Goal: Task Accomplishment & Management: Manage account settings

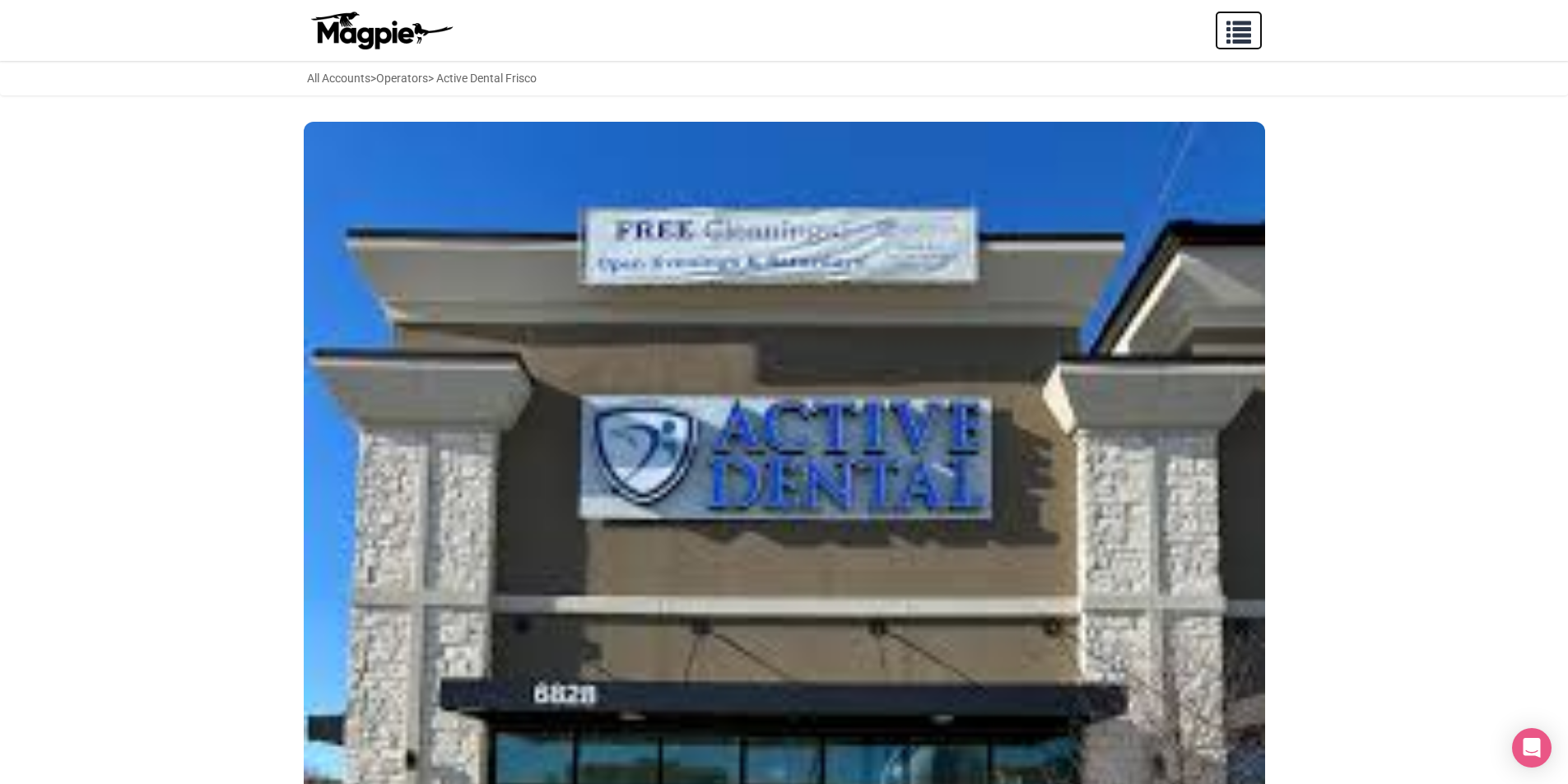
drag, startPoint x: 1231, startPoint y: 31, endPoint x: 1265, endPoint y: 52, distance: 40.0
click at [1231, 32] on span "button" at bounding box center [1239, 29] width 25 height 25
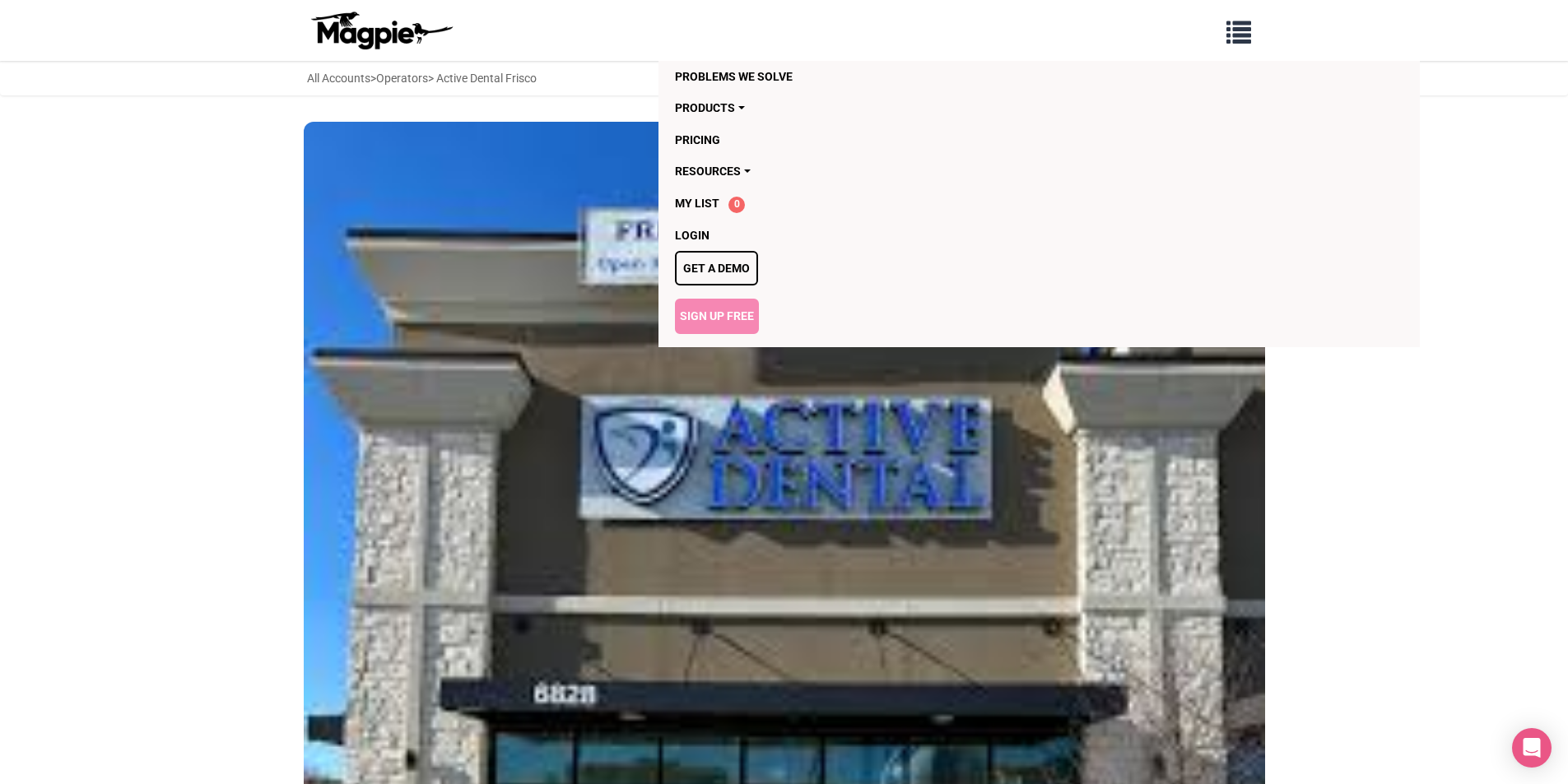
click at [737, 321] on link "Sign Up Free" at bounding box center [717, 315] width 84 height 34
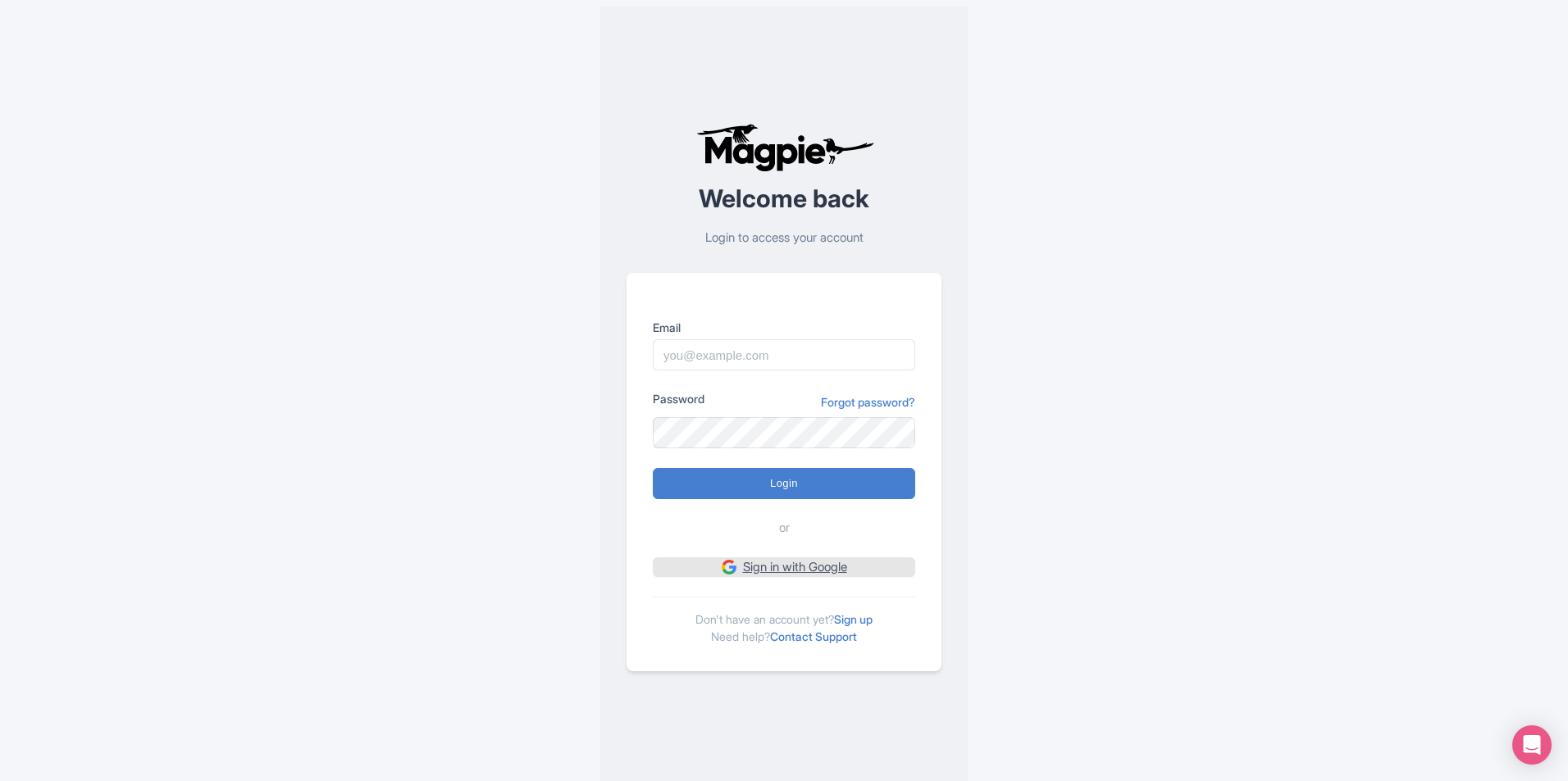
click at [774, 566] on link "Sign in with Google" at bounding box center [783, 567] width 262 height 20
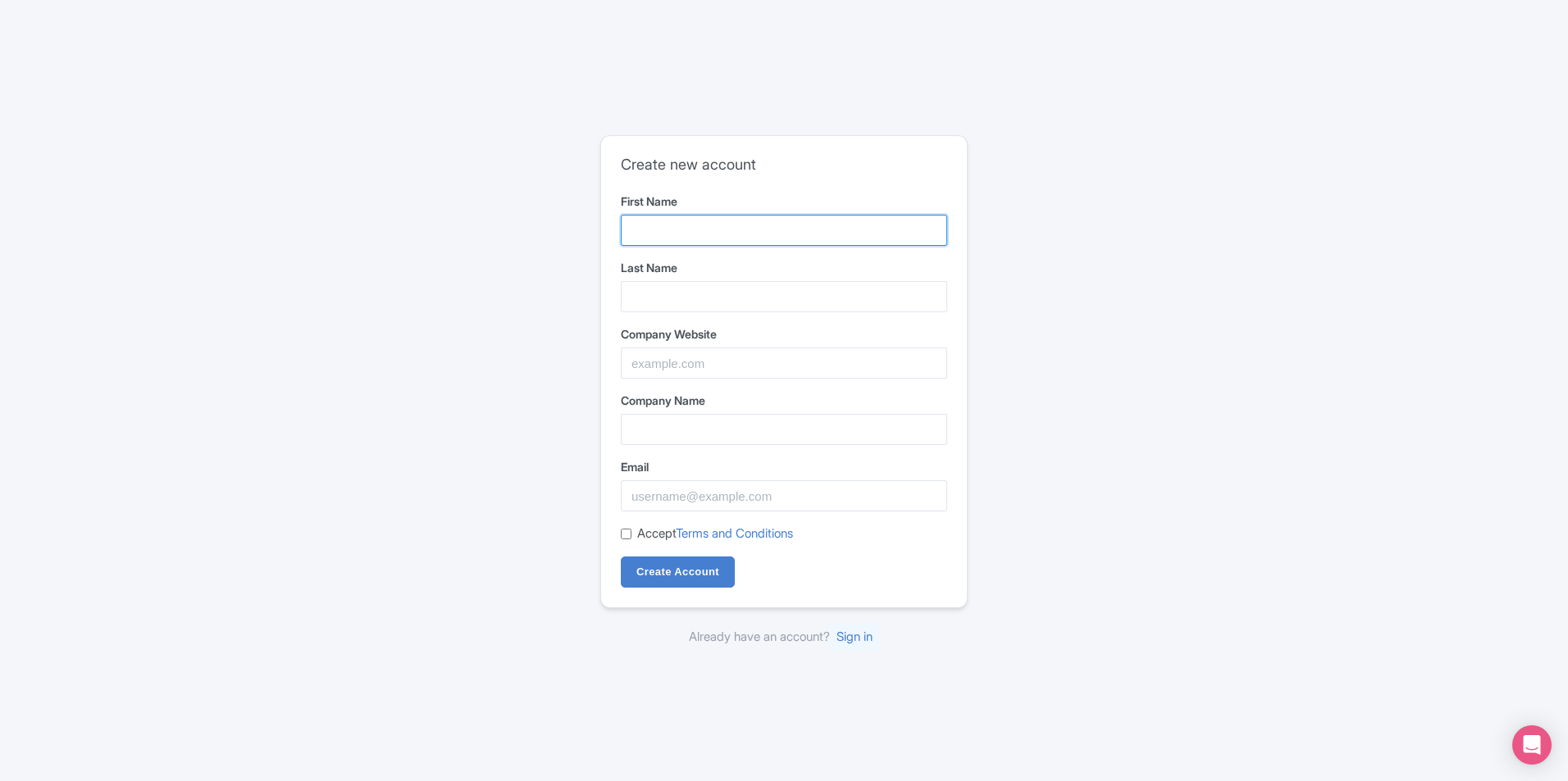
click at [694, 233] on input "First Name" at bounding box center [784, 231] width 326 height 32
type input "bestdentist"
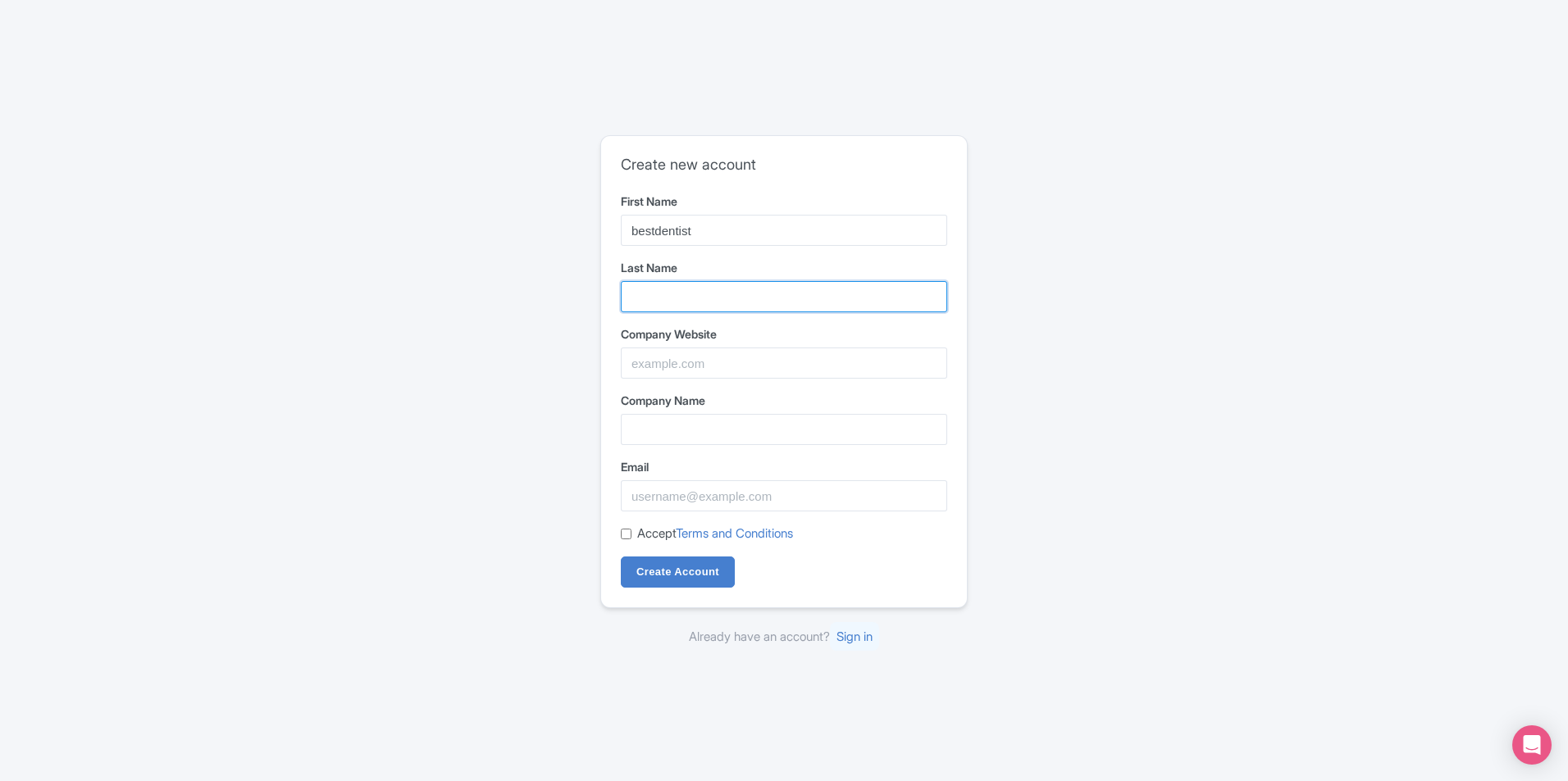
type input "flowermound"
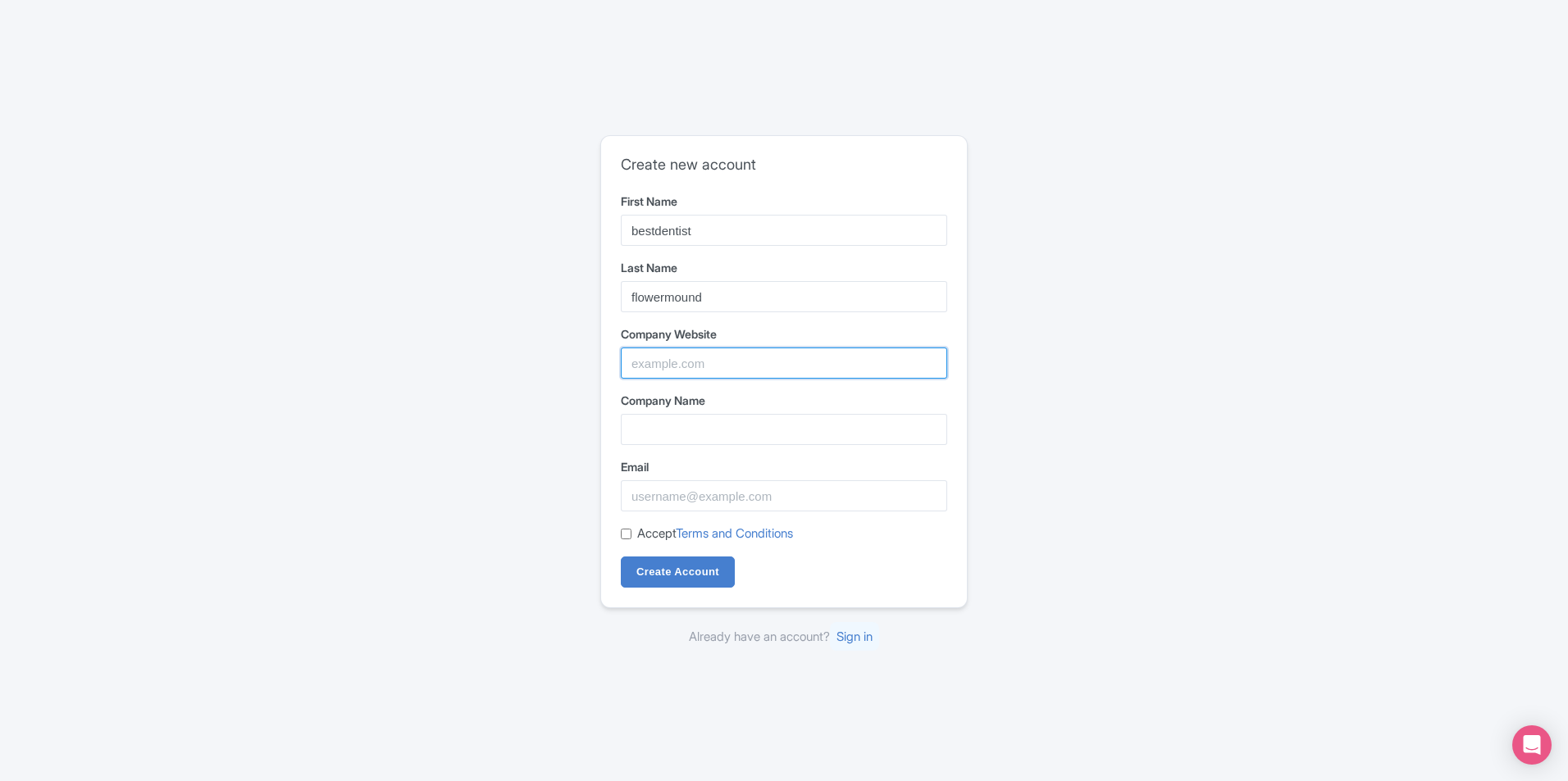
type input "dental"
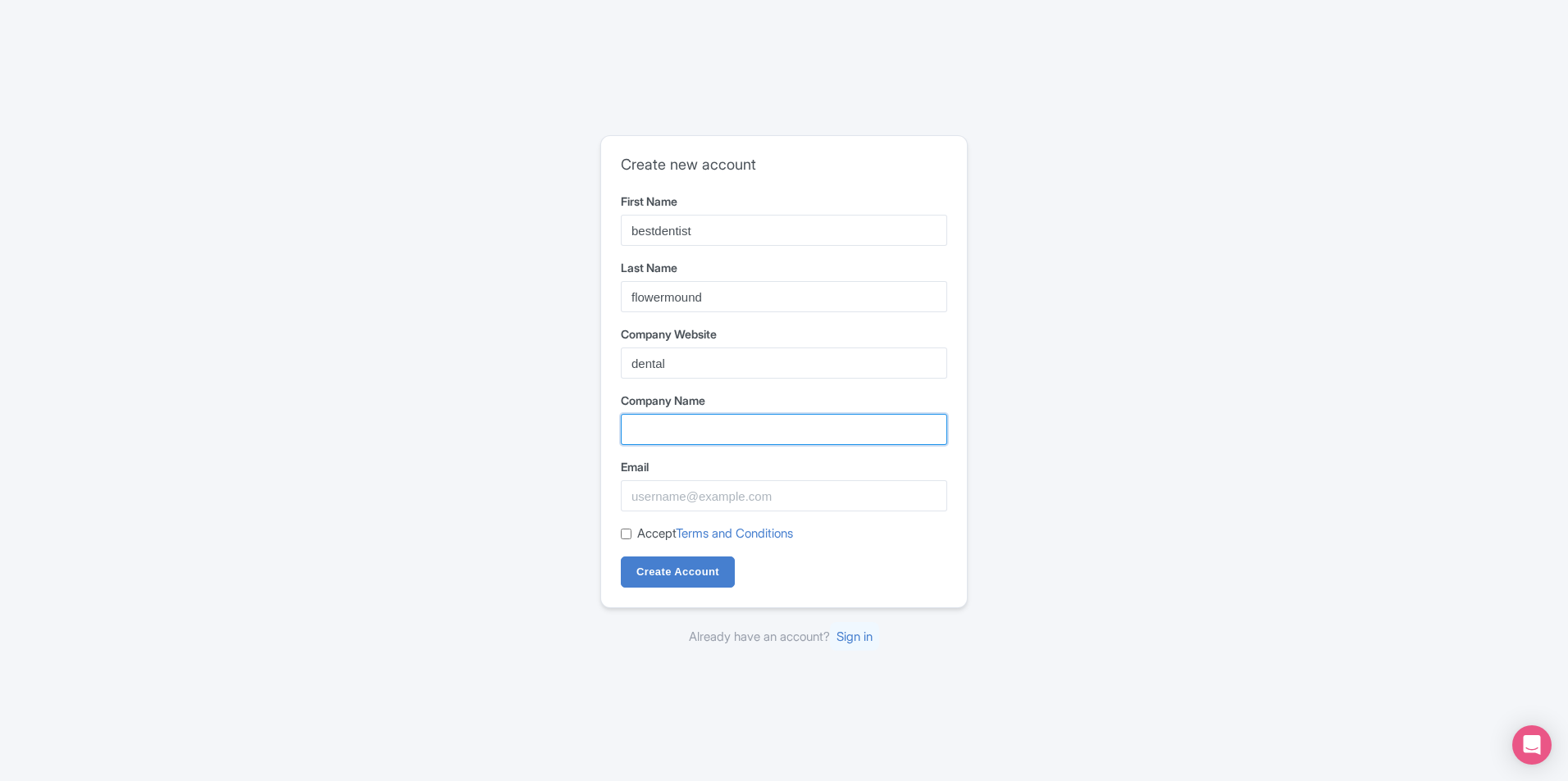
type input "dental"
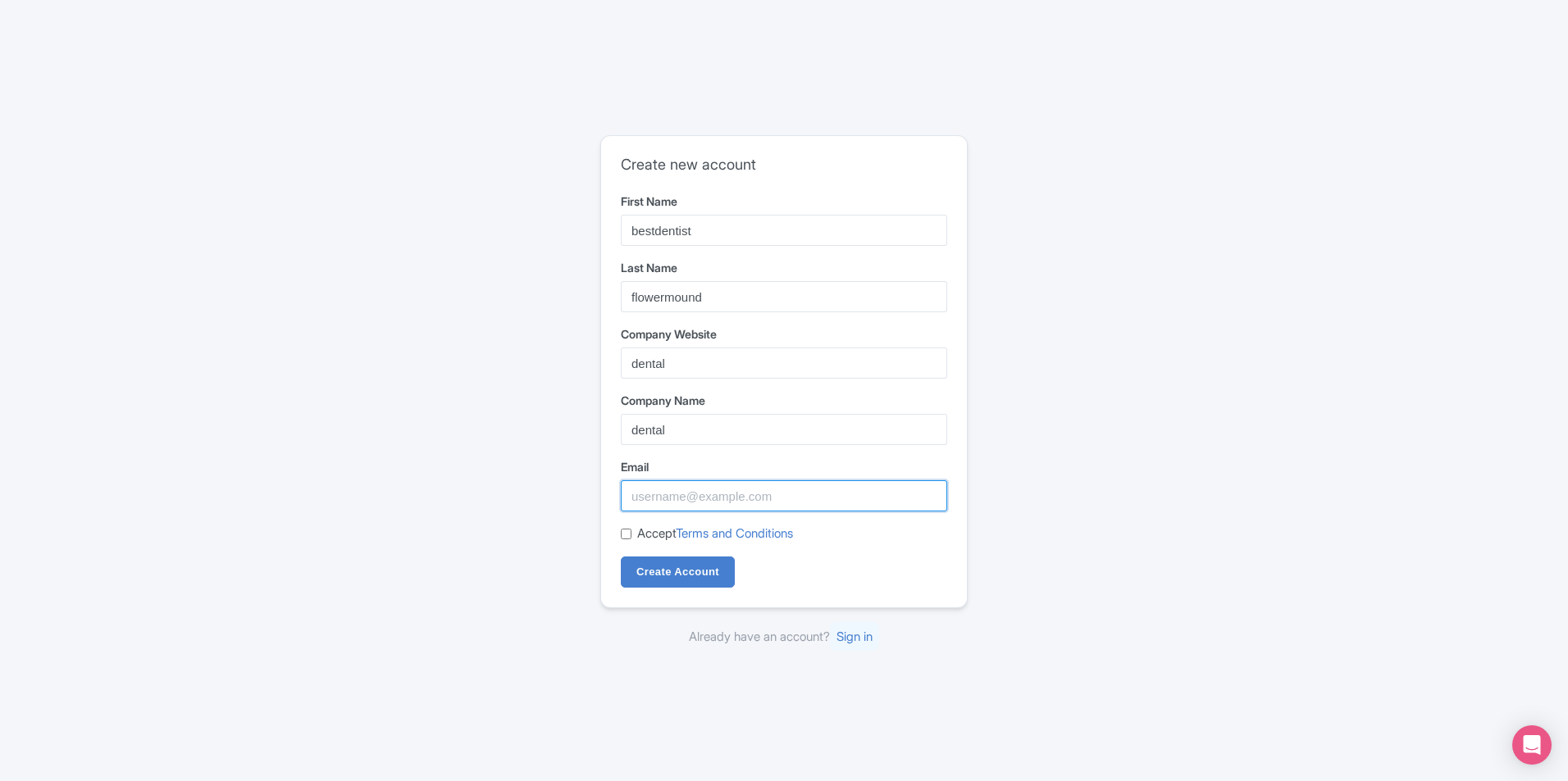
type input "bestdentistflowermound@gmail.com"
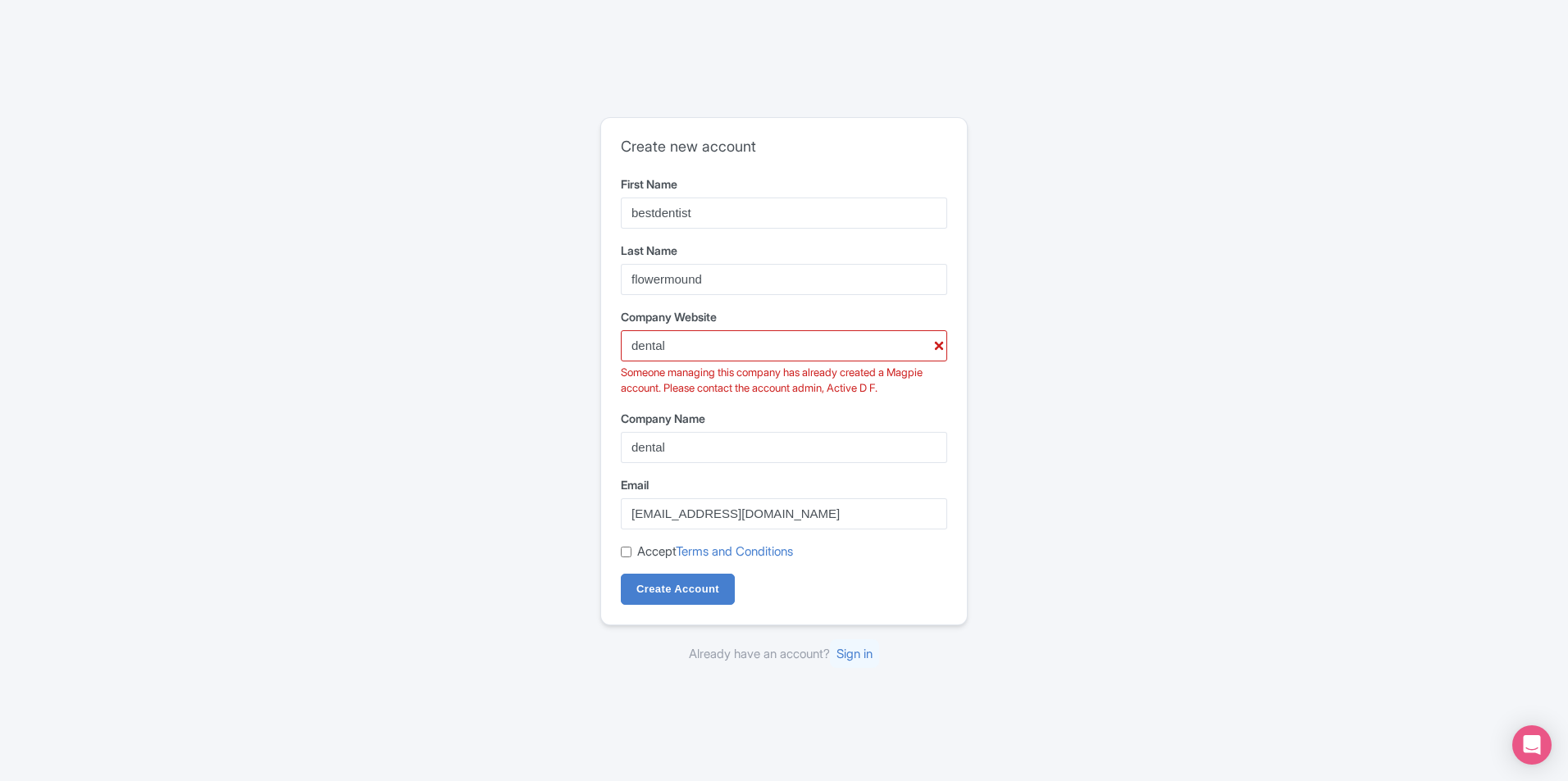
click at [624, 553] on input "Accept Terms and Conditions" at bounding box center [626, 552] width 11 height 11
checkbox input "true"
click at [674, 589] on input "Create Account" at bounding box center [678, 589] width 114 height 32
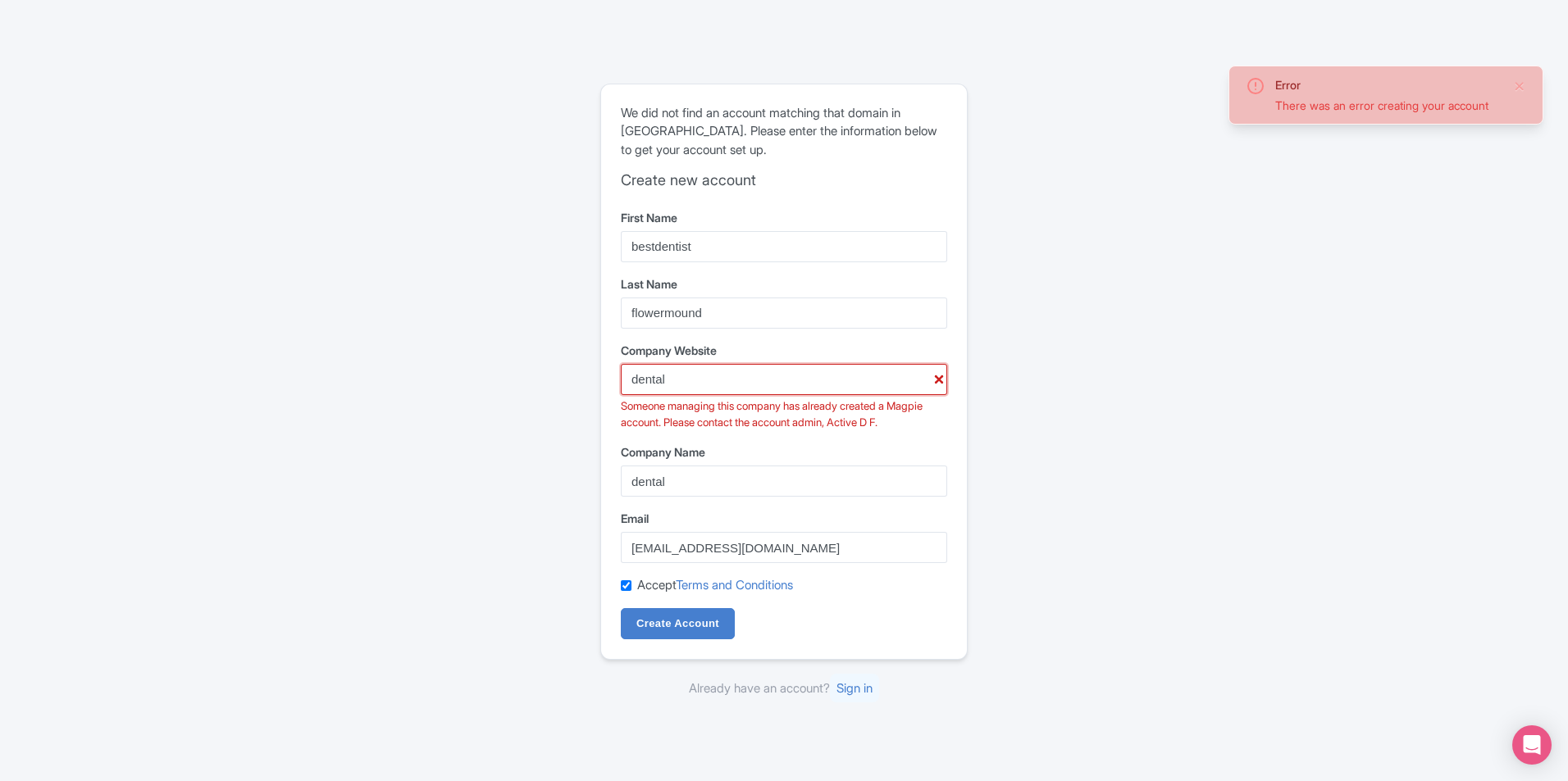
click at [777, 381] on input "dental" at bounding box center [784, 380] width 326 height 32
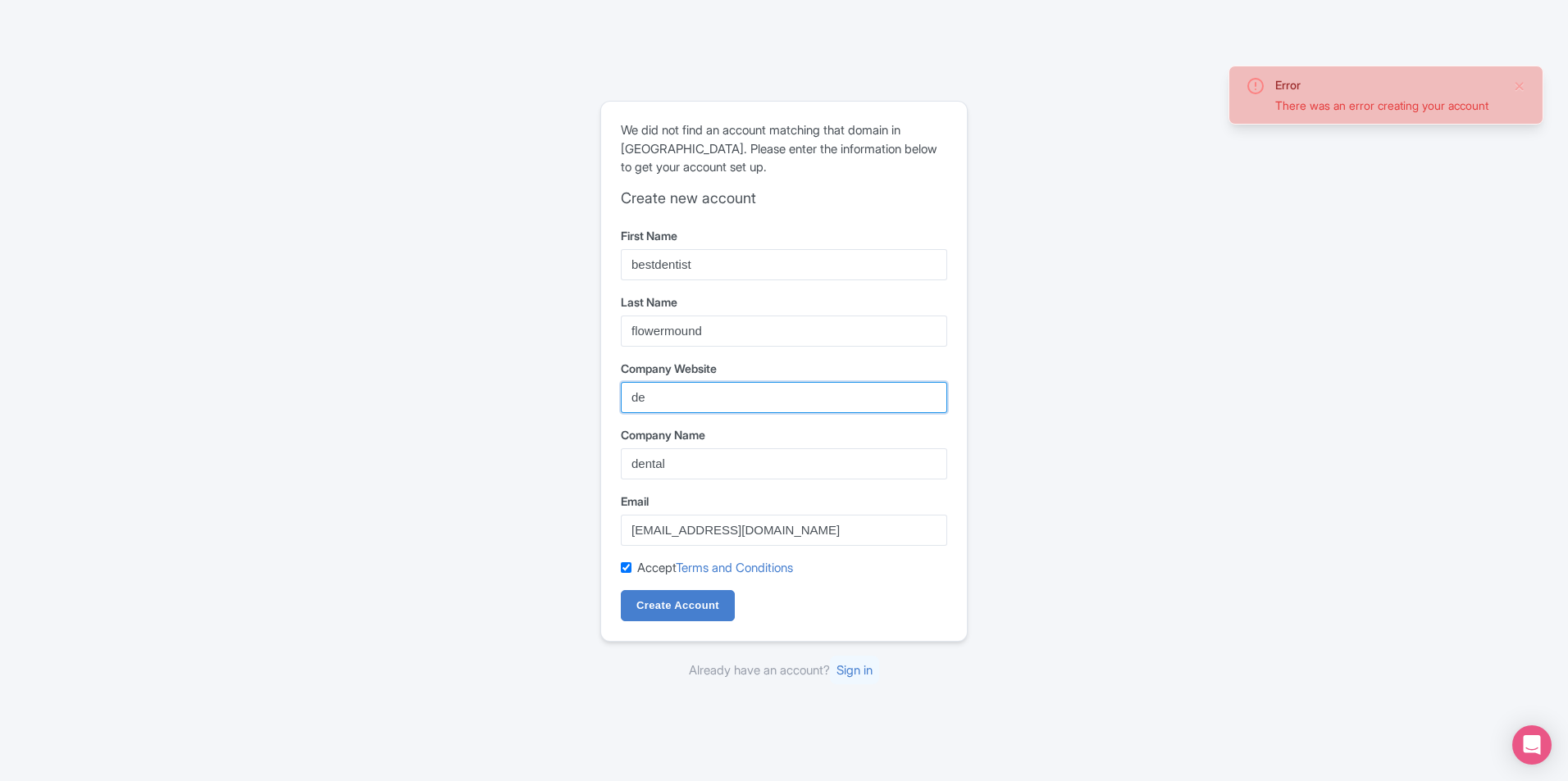
type input "d"
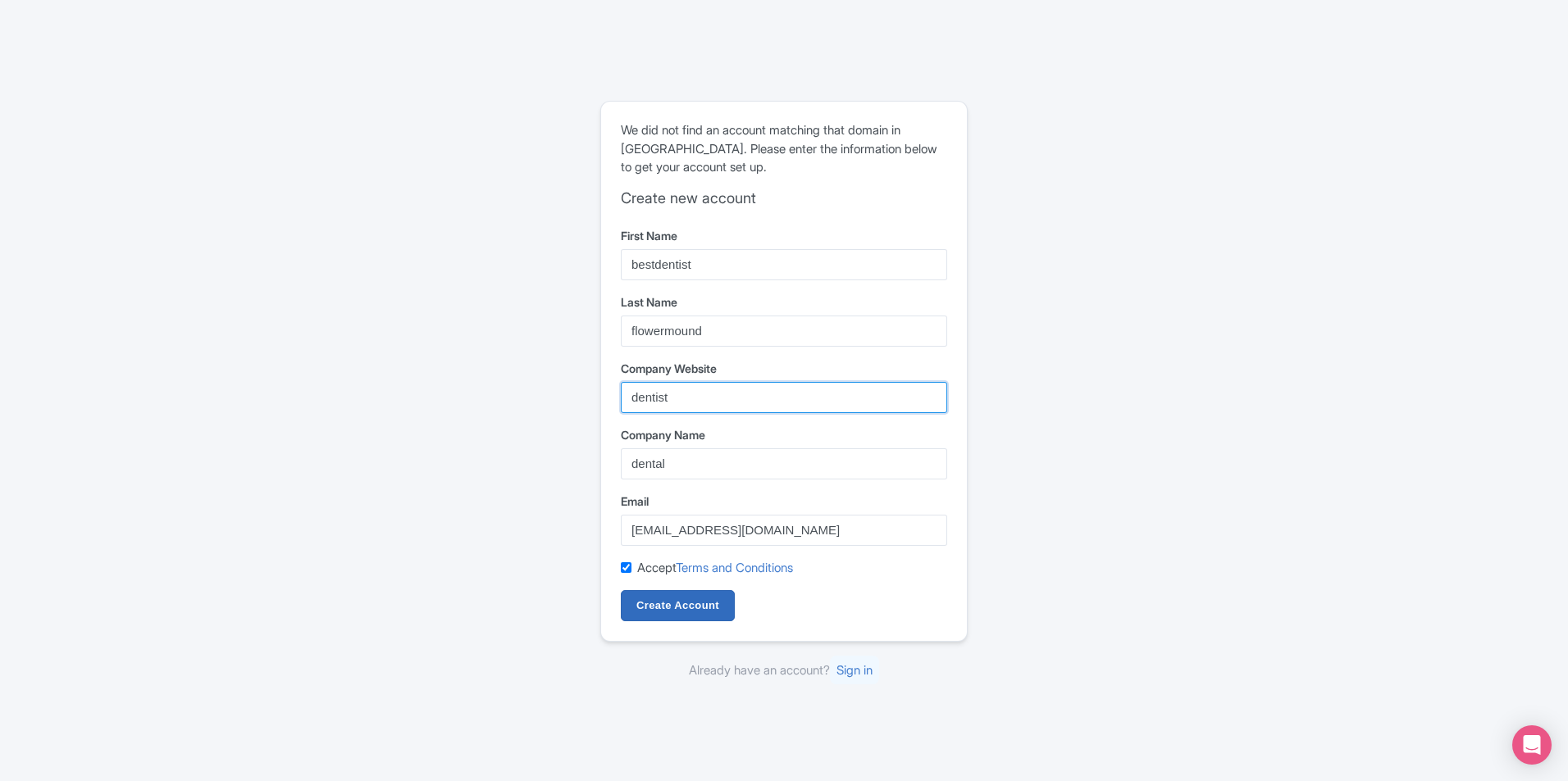
type input "dentist"
click at [656, 605] on input "Create Account" at bounding box center [678, 606] width 114 height 32
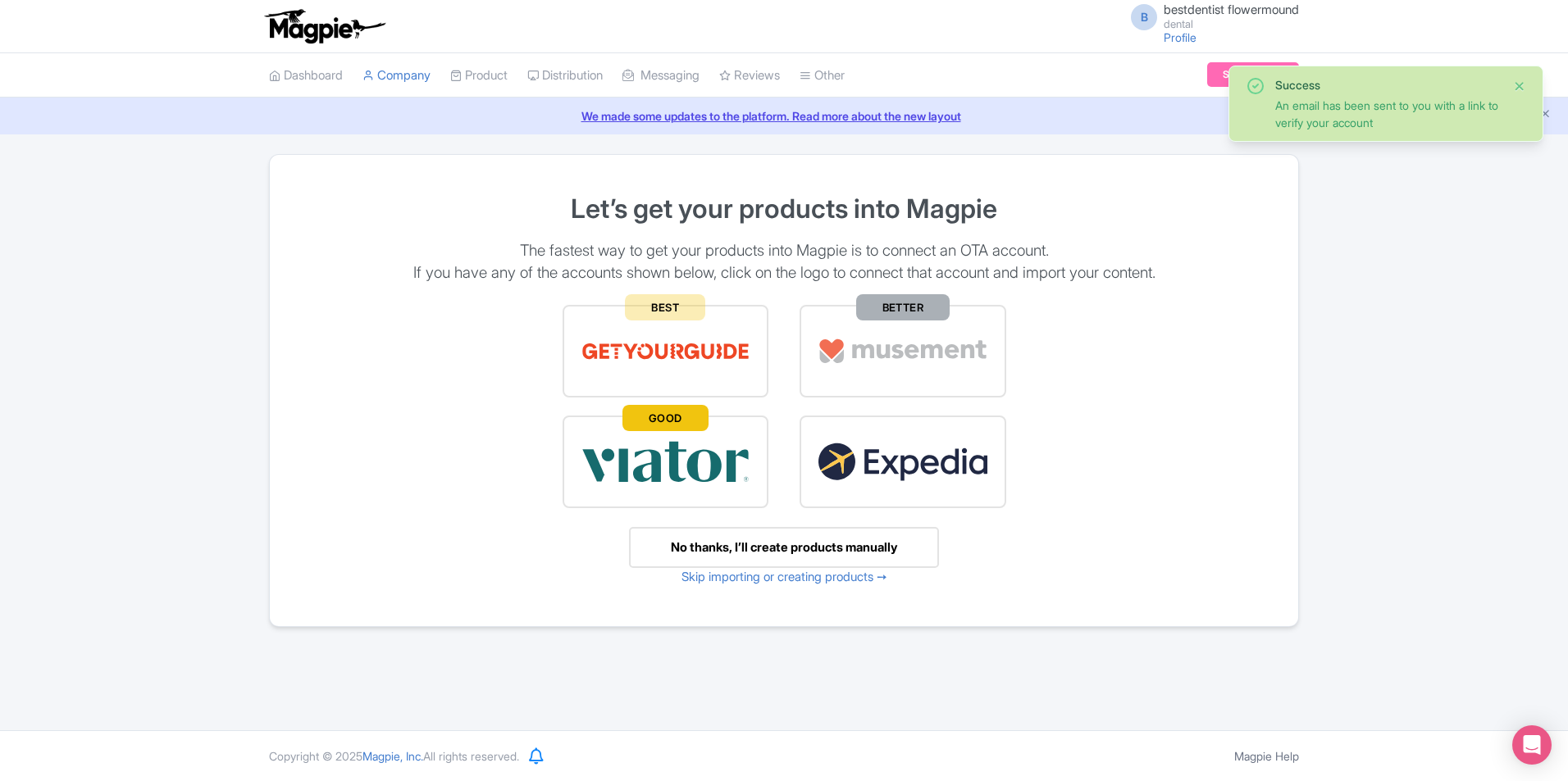
click at [1521, 82] on button "Close" at bounding box center [1519, 86] width 13 height 19
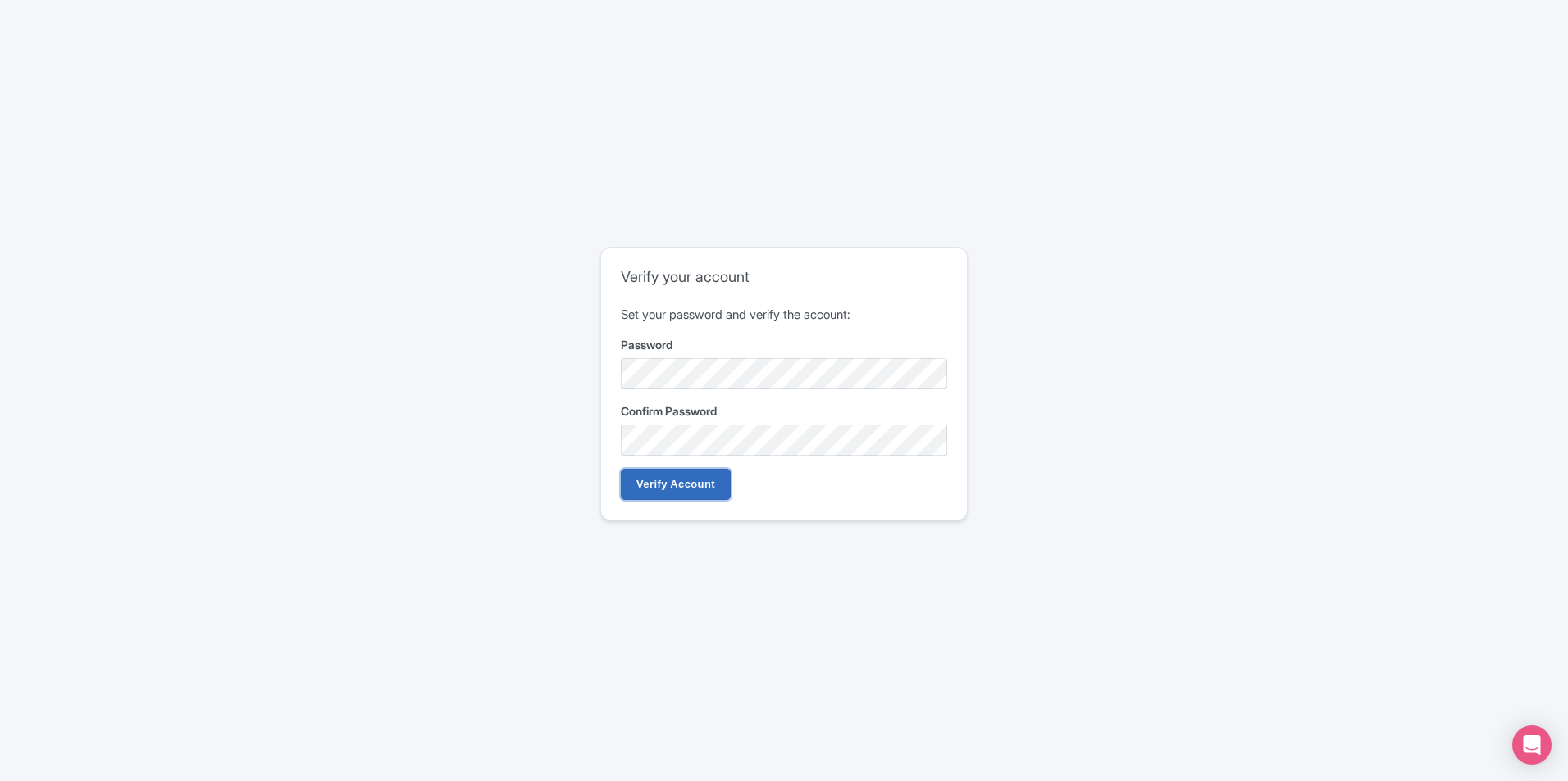
click at [668, 472] on input "Verify Account" at bounding box center [675, 485] width 110 height 32
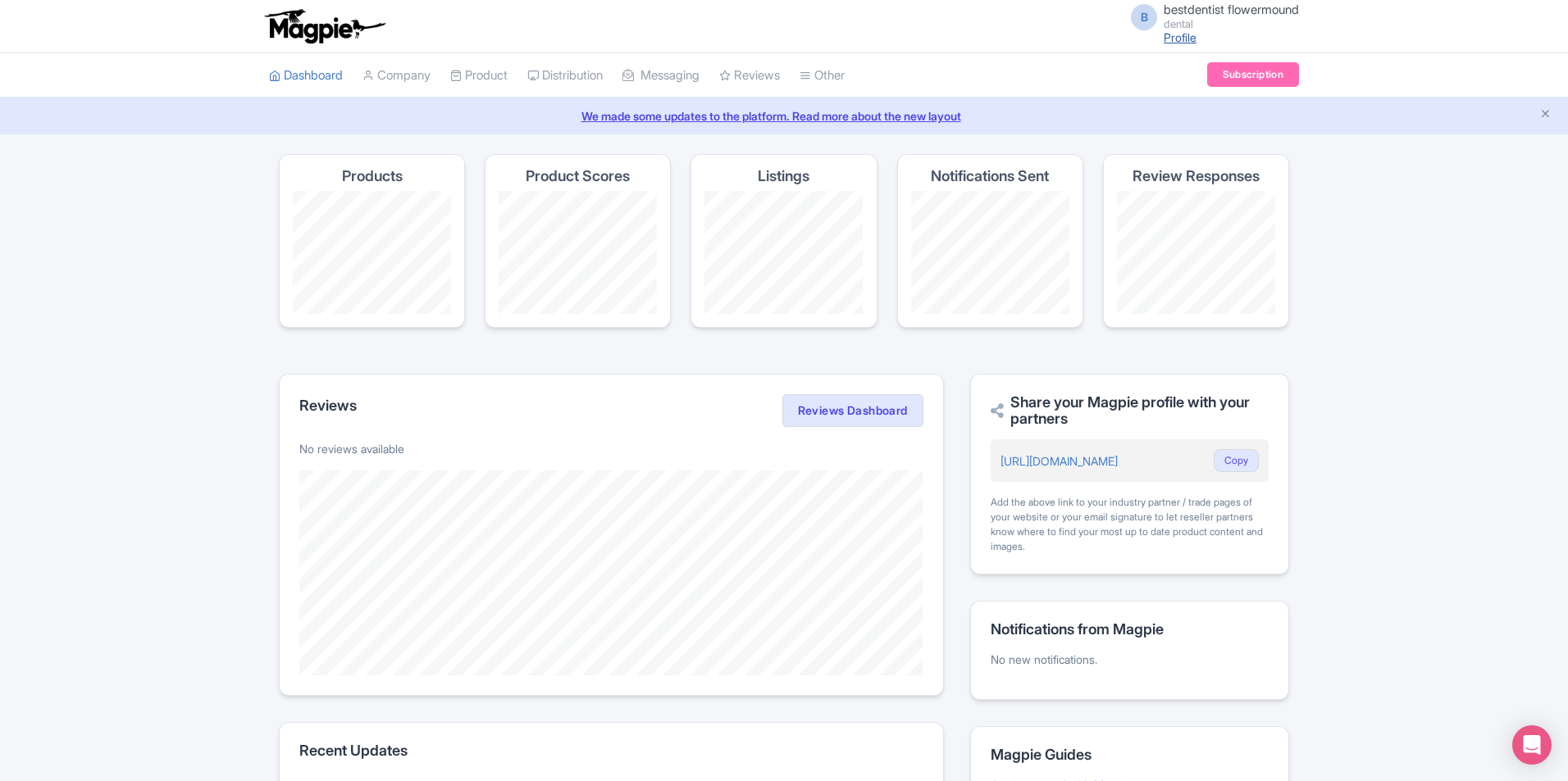
click at [1175, 39] on link "Profile" at bounding box center [1180, 38] width 32 height 14
click at [1133, 27] on span "B" at bounding box center [1144, 18] width 26 height 26
click at [1195, 103] on link "Settings" at bounding box center [1220, 103] width 156 height 25
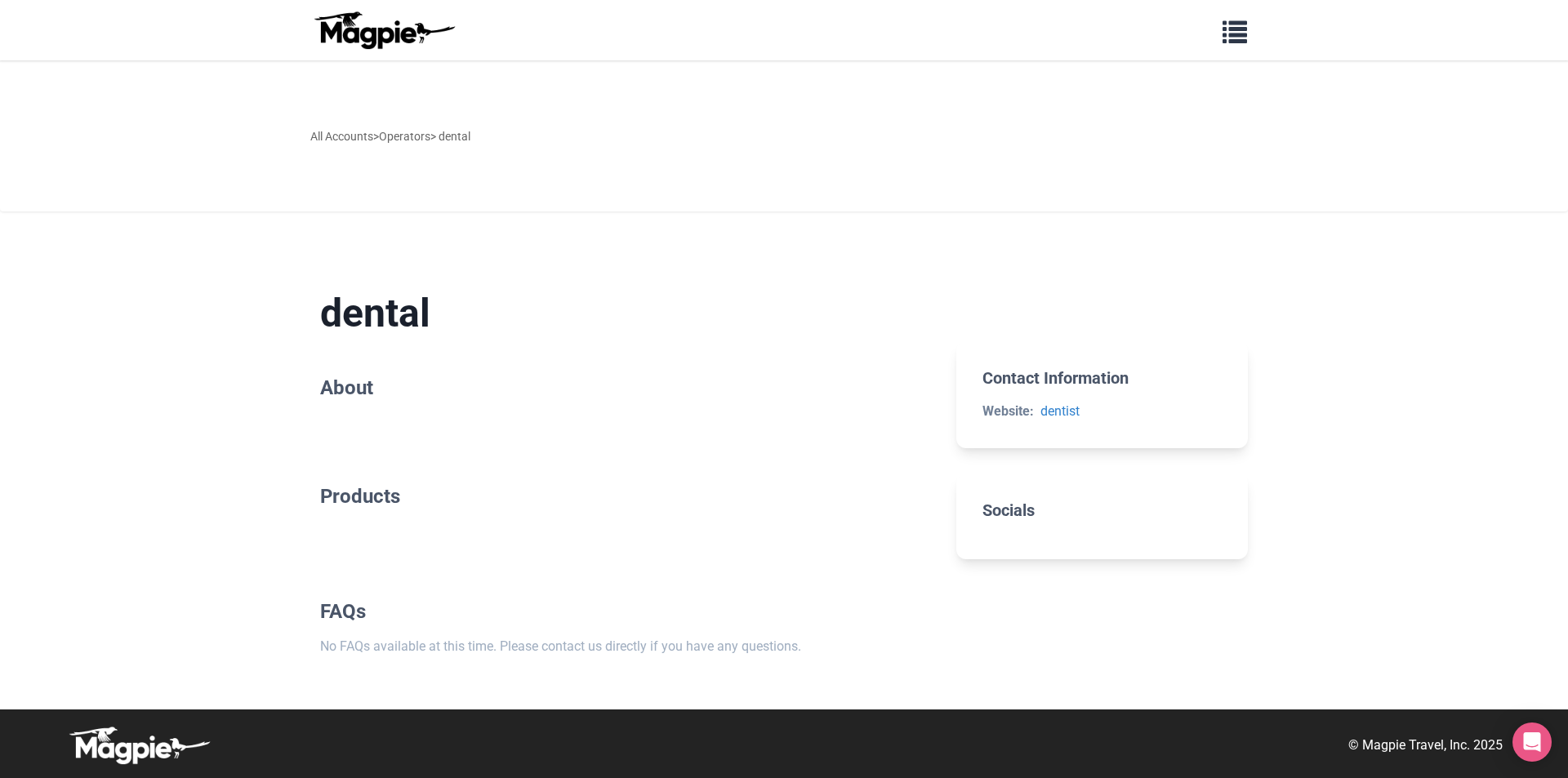
click at [353, 389] on h2 "About" at bounding box center [625, 388] width 610 height 24
click at [378, 311] on h1 "dental" at bounding box center [625, 313] width 610 height 47
click at [334, 140] on link "All Accounts" at bounding box center [342, 136] width 63 height 13
click at [1243, 25] on span "button" at bounding box center [1235, 29] width 24 height 24
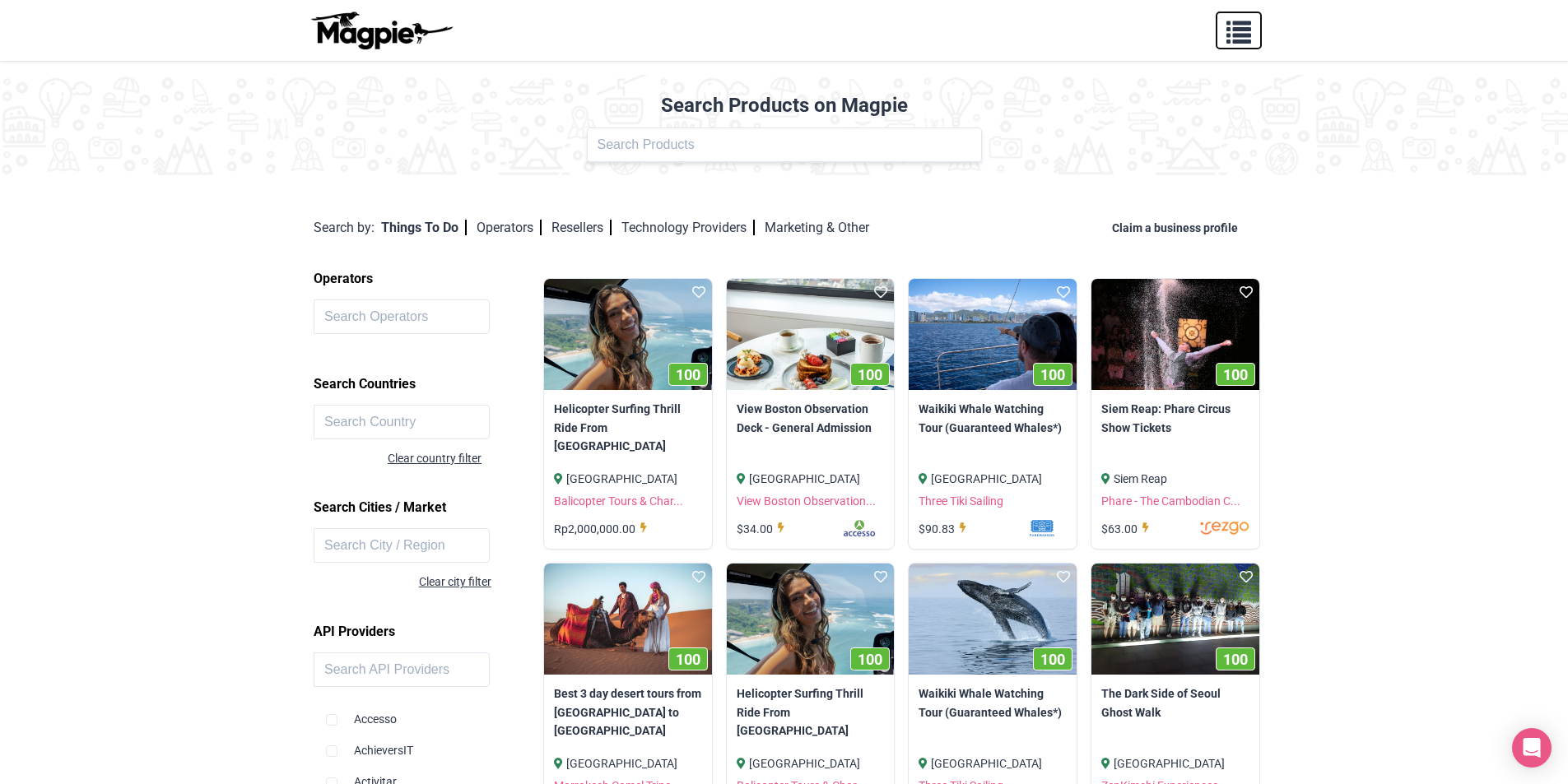
click at [1237, 33] on span "button" at bounding box center [1239, 29] width 25 height 25
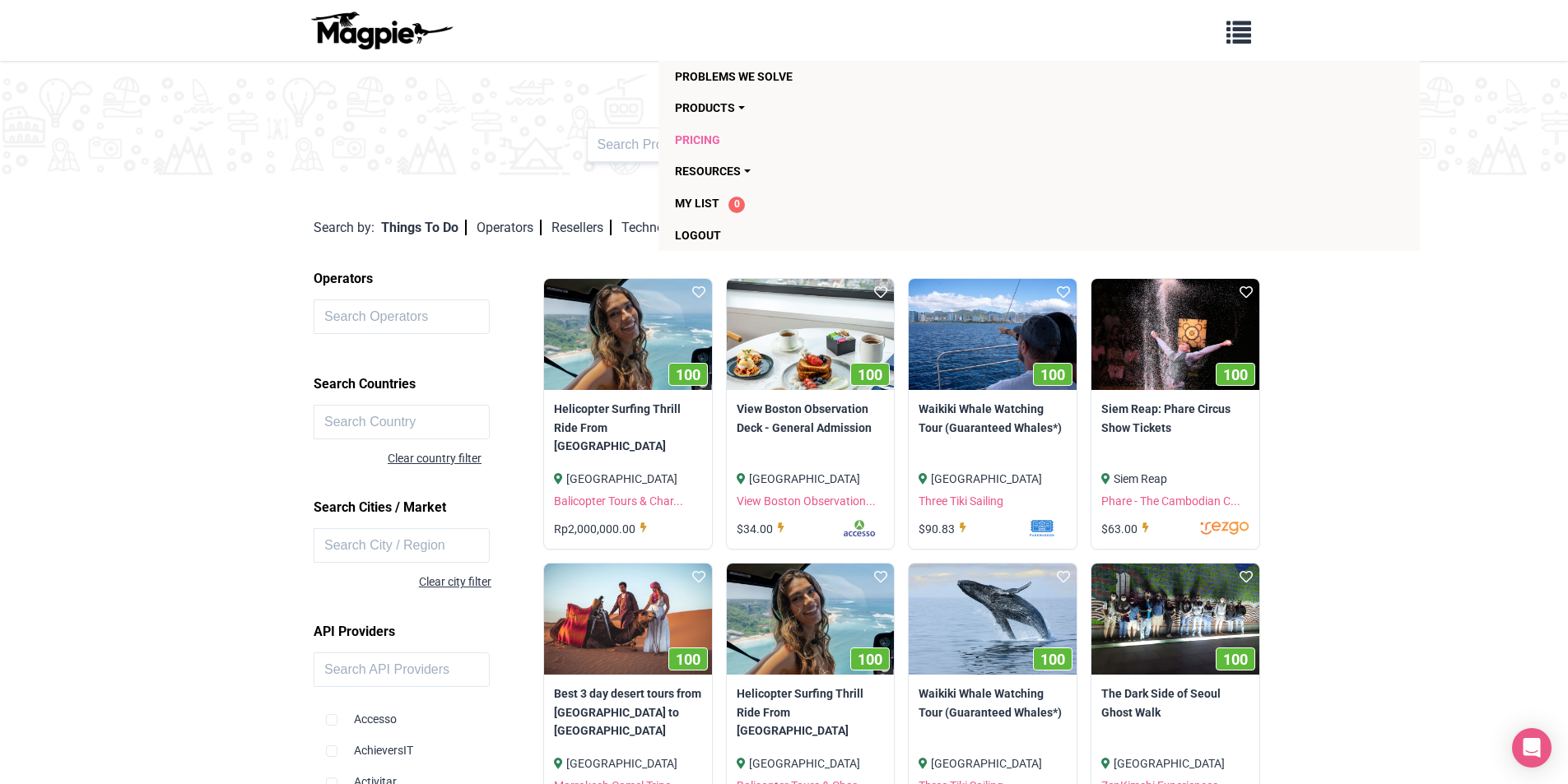
drag, startPoint x: 707, startPoint y: 201, endPoint x: 963, endPoint y: 144, distance: 262.3
click at [709, 201] on span "My List" at bounding box center [697, 202] width 44 height 13
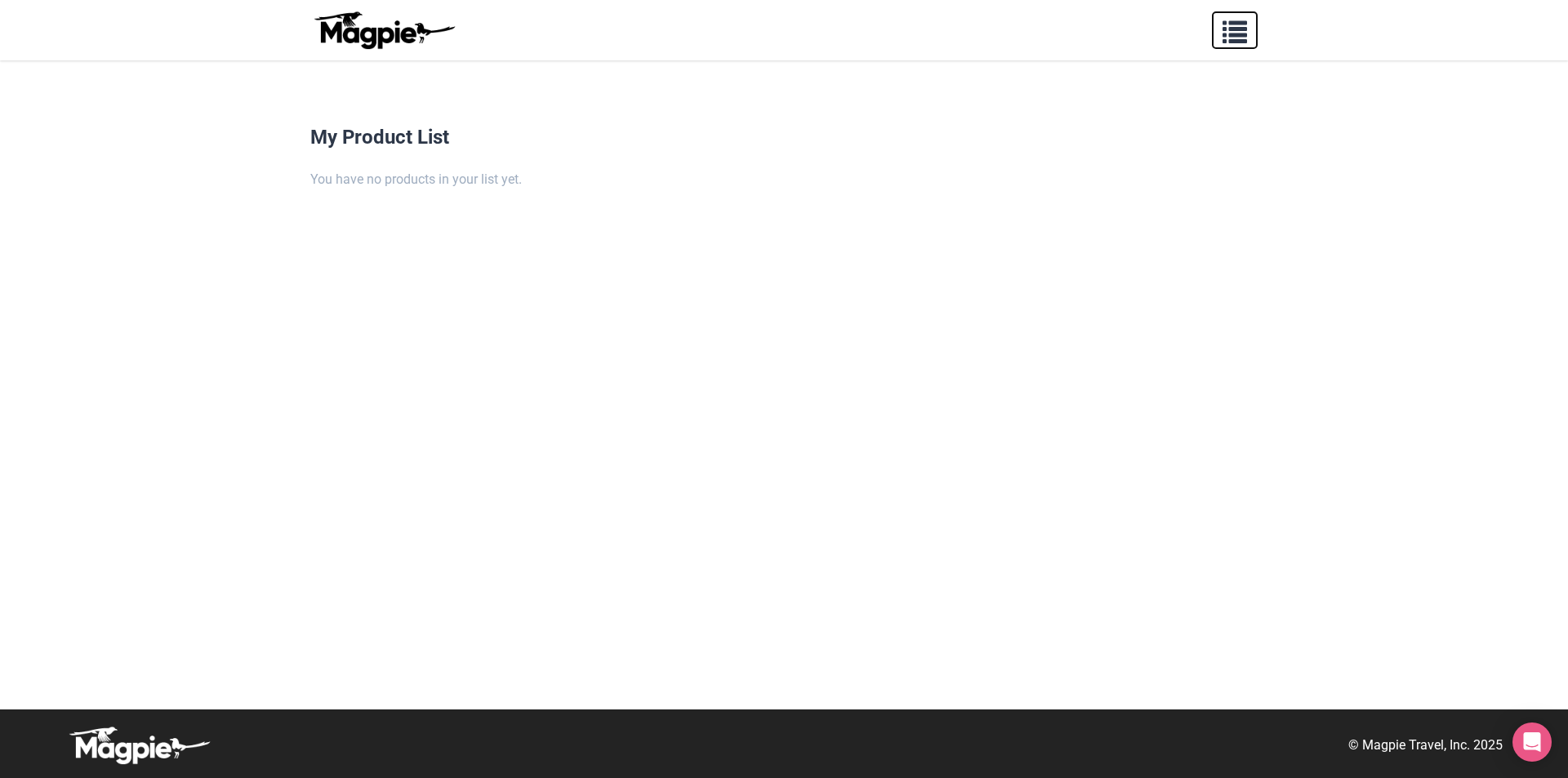
click at [1238, 41] on span "button" at bounding box center [1235, 29] width 24 height 24
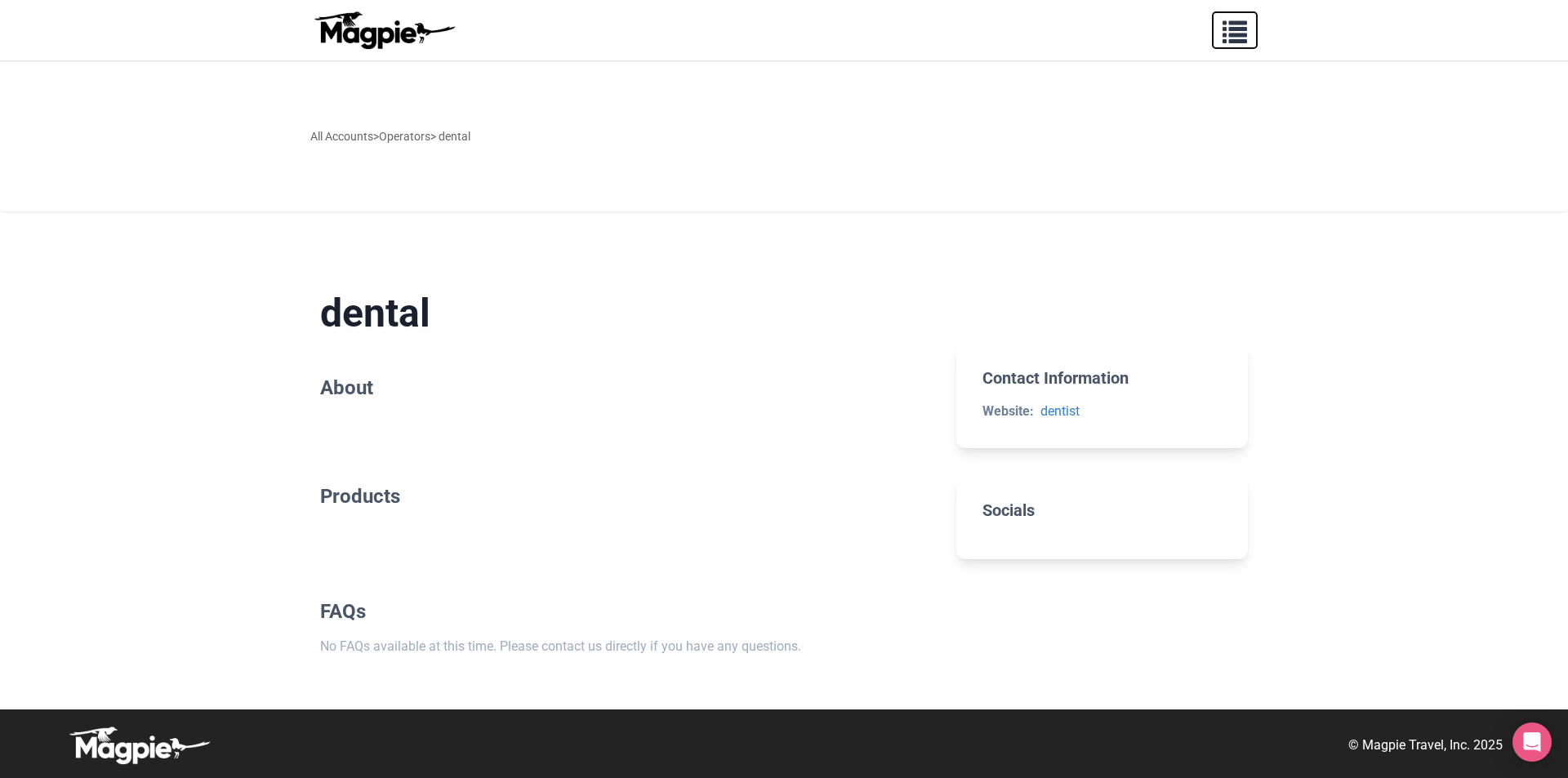
drag, startPoint x: 1234, startPoint y: 31, endPoint x: 1051, endPoint y: 3, distance: 185.1
click at [1234, 31] on span "button" at bounding box center [1235, 29] width 24 height 24
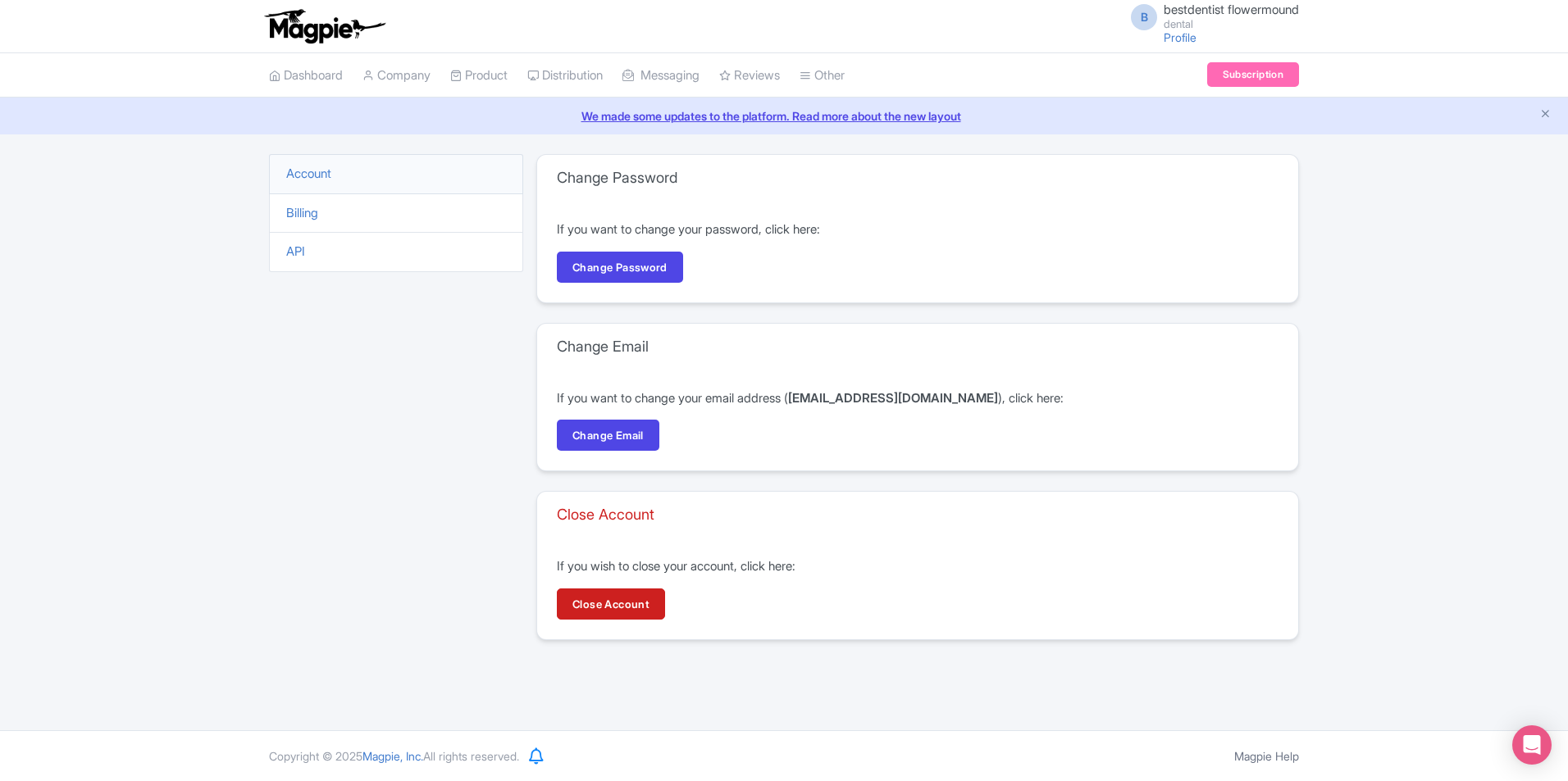
click at [335, 169] on li "Account" at bounding box center [396, 174] width 254 height 40
click at [309, 174] on link "Account" at bounding box center [308, 174] width 45 height 16
click at [1164, 38] on link "Profile" at bounding box center [1180, 38] width 32 height 14
click at [1177, 5] on span "bestdentist flowermound" at bounding box center [1231, 10] width 135 height 16
click at [1192, 80] on link "Users" at bounding box center [1220, 78] width 156 height 25
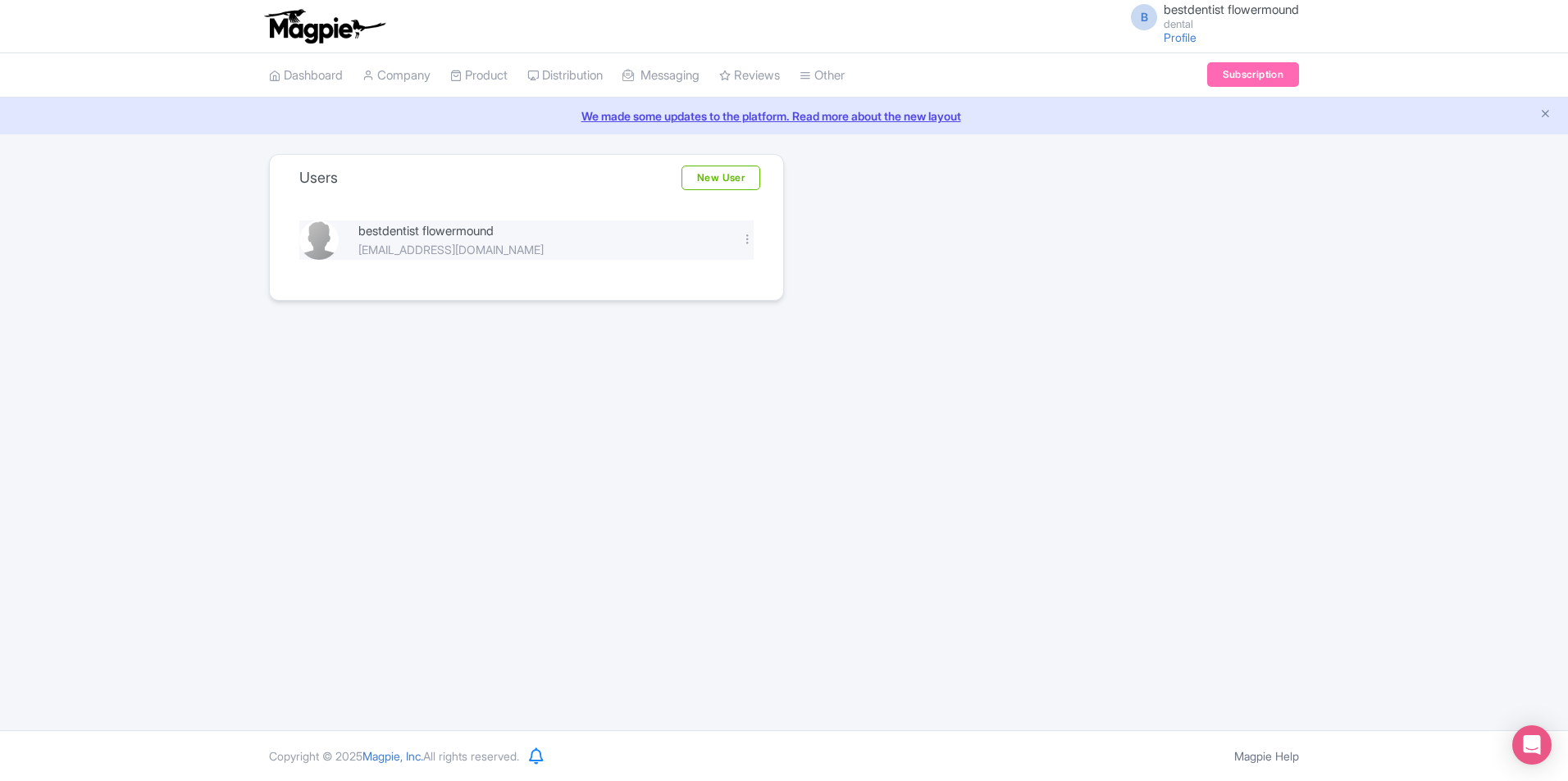
click at [309, 251] on img at bounding box center [318, 240] width 39 height 39
click at [310, 242] on img at bounding box center [318, 240] width 39 height 39
click at [395, 237] on div "bestdentist flowermound" at bounding box center [540, 231] width 363 height 19
click at [1049, 300] on div "Users New User bestdentist flowermound bestdentistflowermound@gmail.com Edit De…" at bounding box center [783, 227] width 1050 height 146
click at [1187, 3] on span "bestdentist flowermound" at bounding box center [1231, 10] width 135 height 16
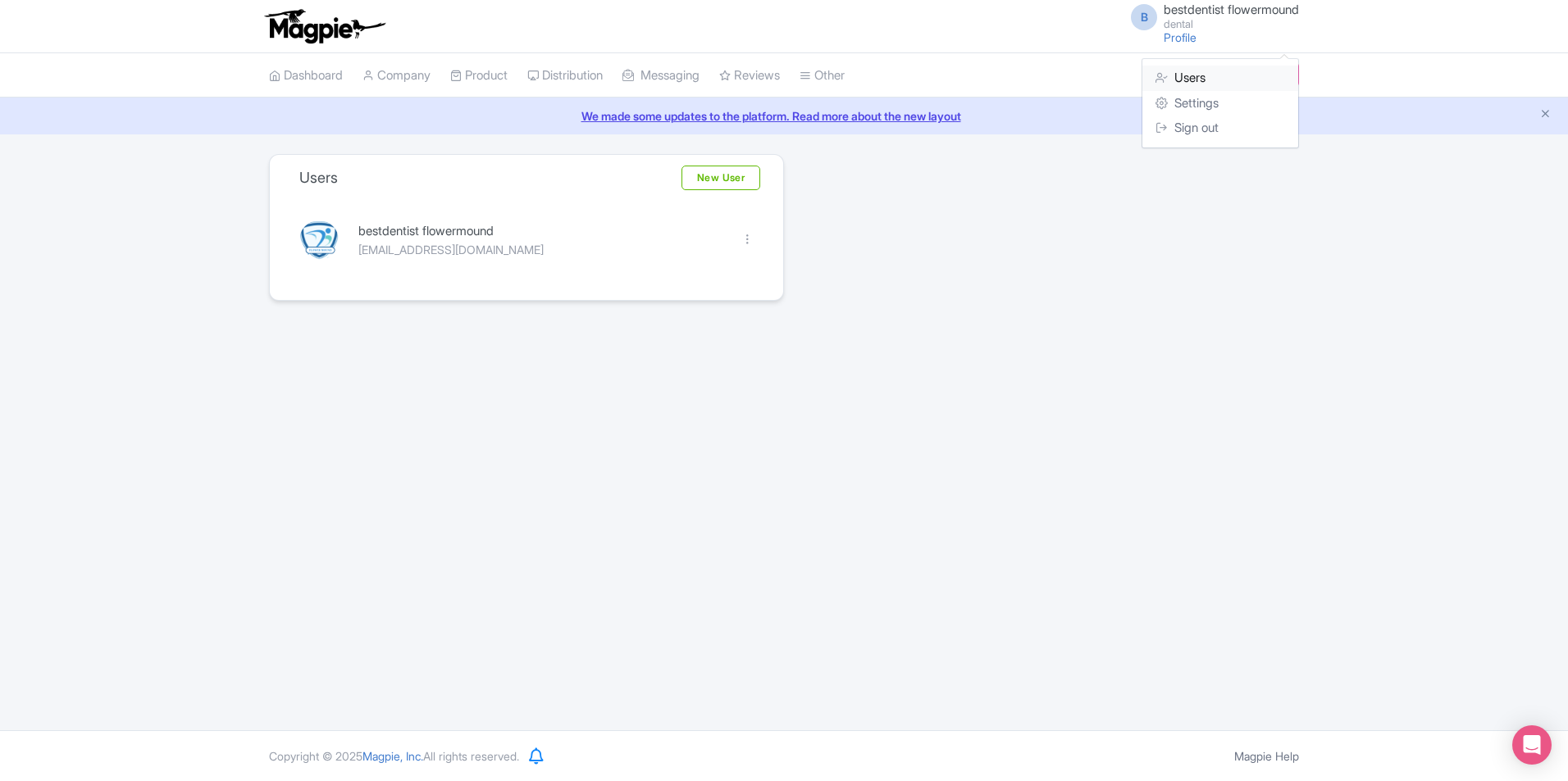
click at [1208, 77] on link "Users" at bounding box center [1220, 78] width 156 height 25
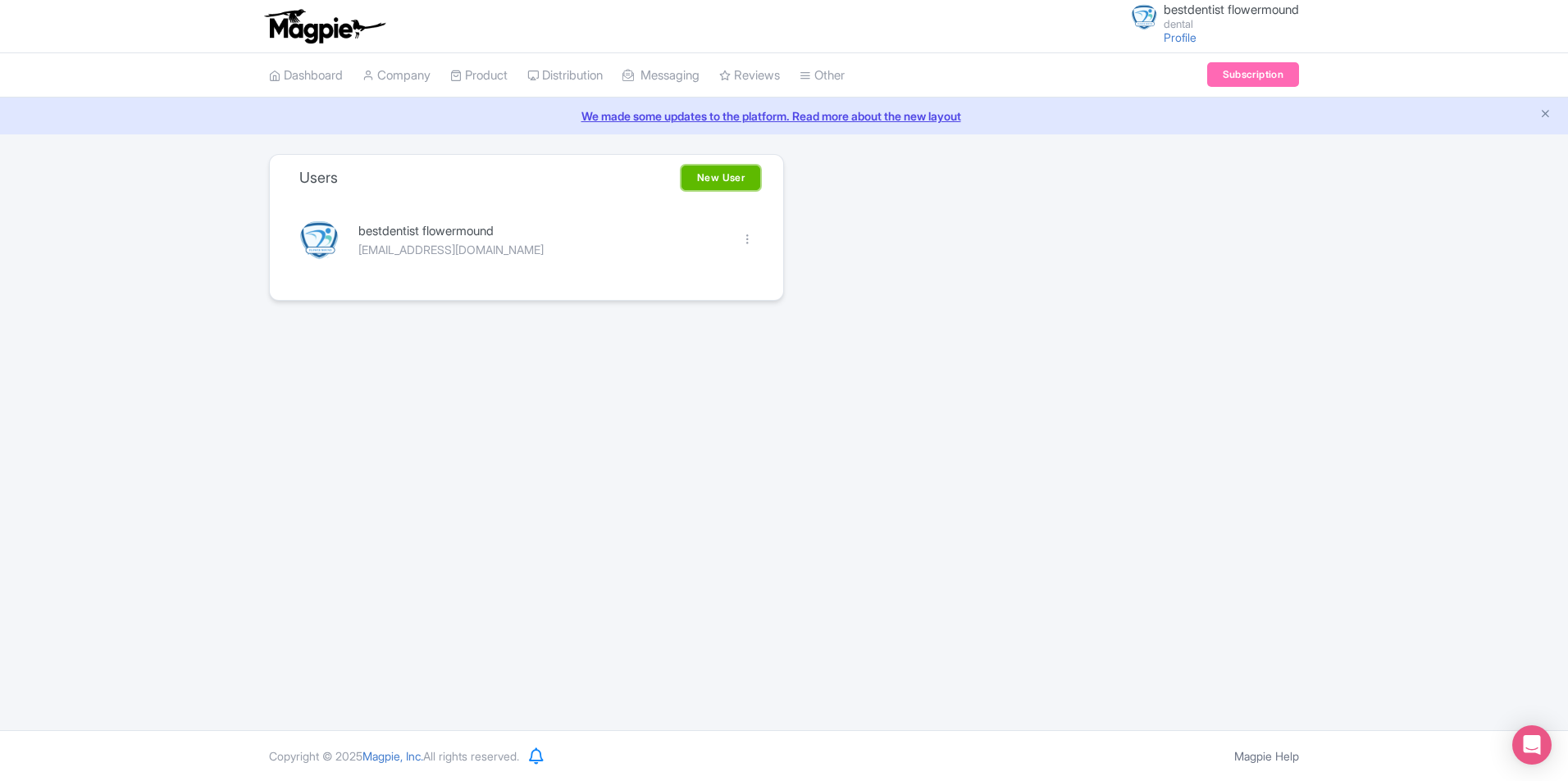
click at [697, 179] on link "New User" at bounding box center [721, 178] width 79 height 25
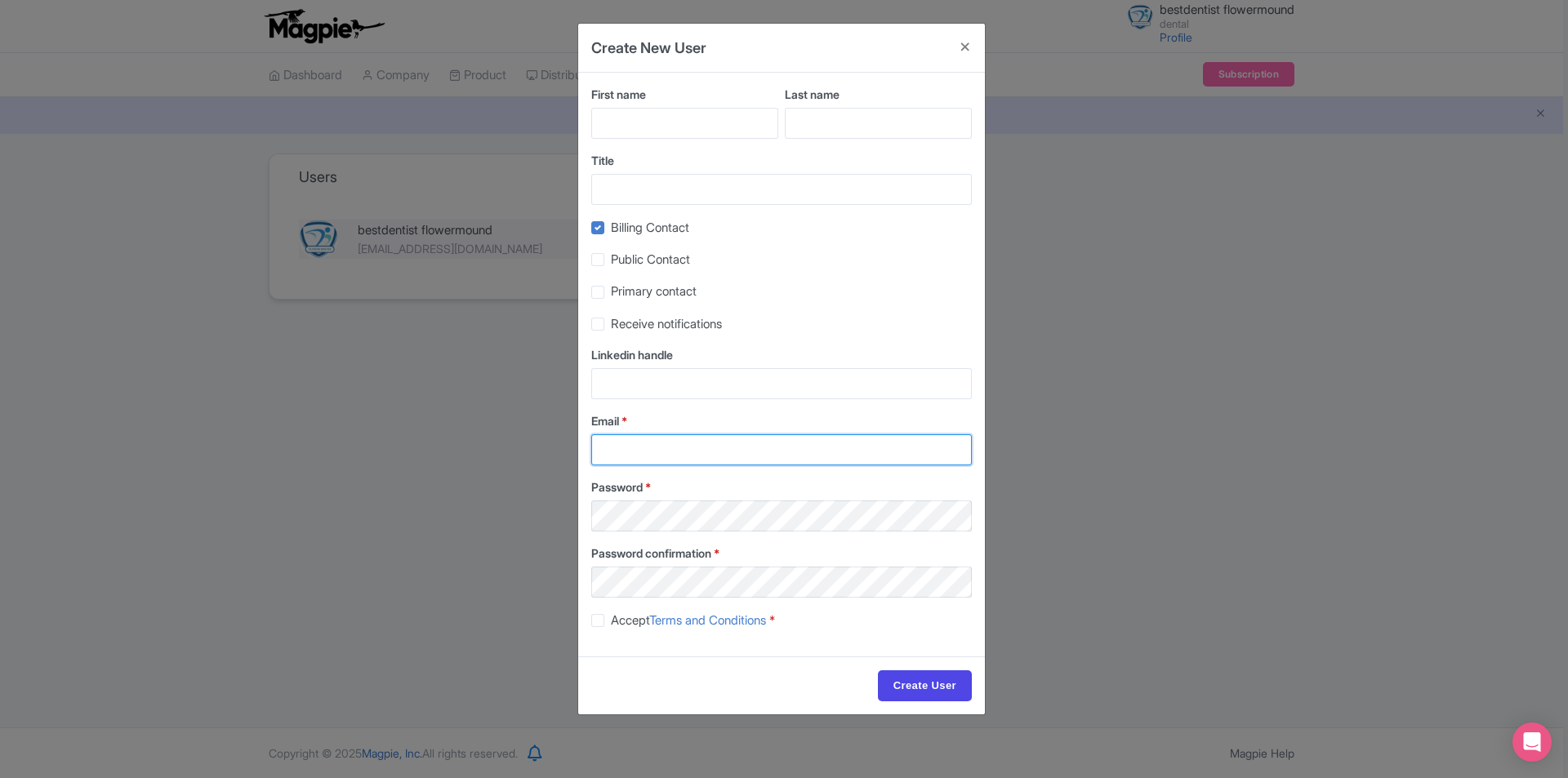
type input "[EMAIL_ADDRESS][DOMAIN_NAME]"
click at [964, 48] on button "Close" at bounding box center [965, 46] width 39 height 46
